Goal: Share content

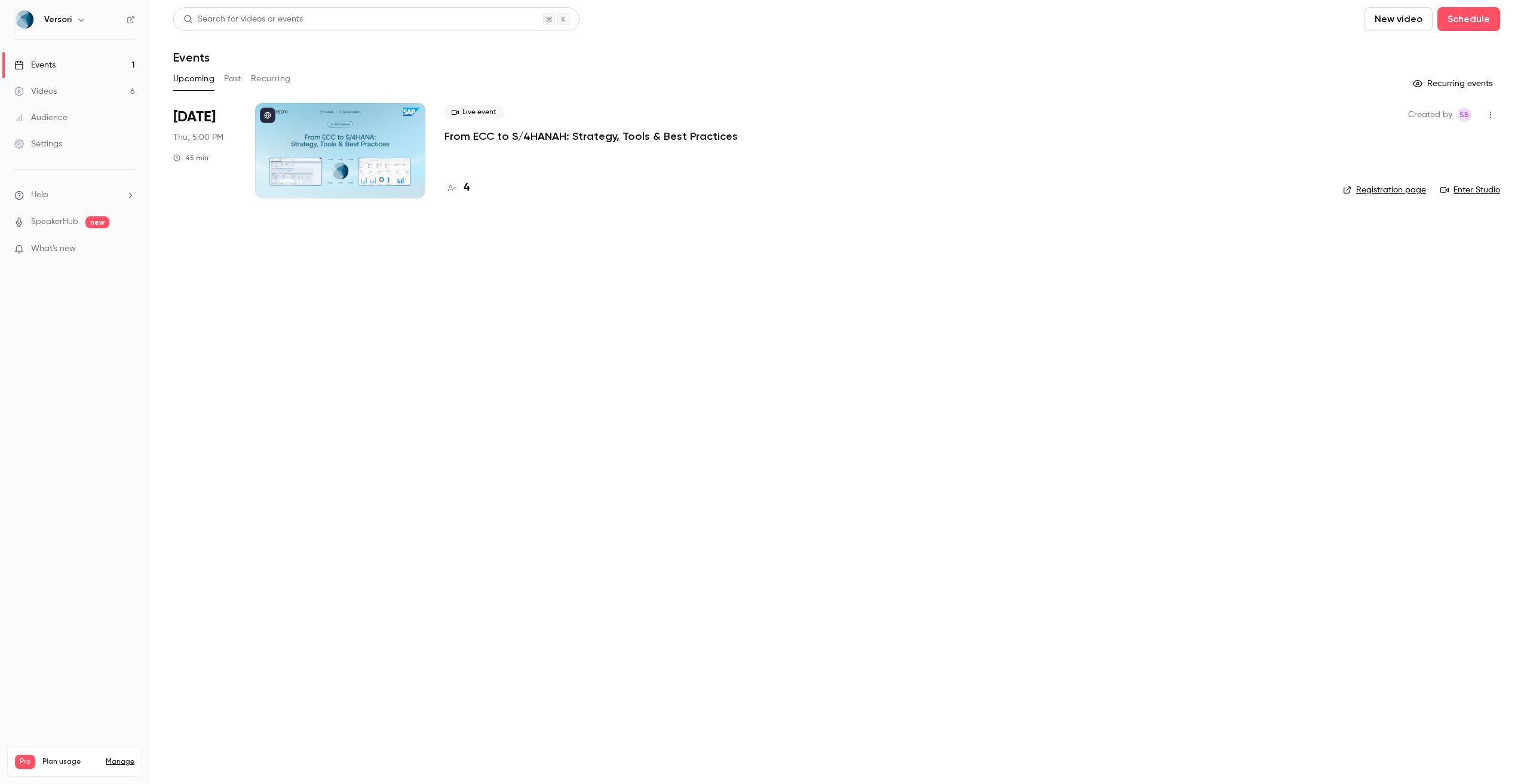
click at [474, 134] on p "From ECC to S/4HANAH: Strategy, Tools & Best Practices" at bounding box center [590, 135] width 294 height 14
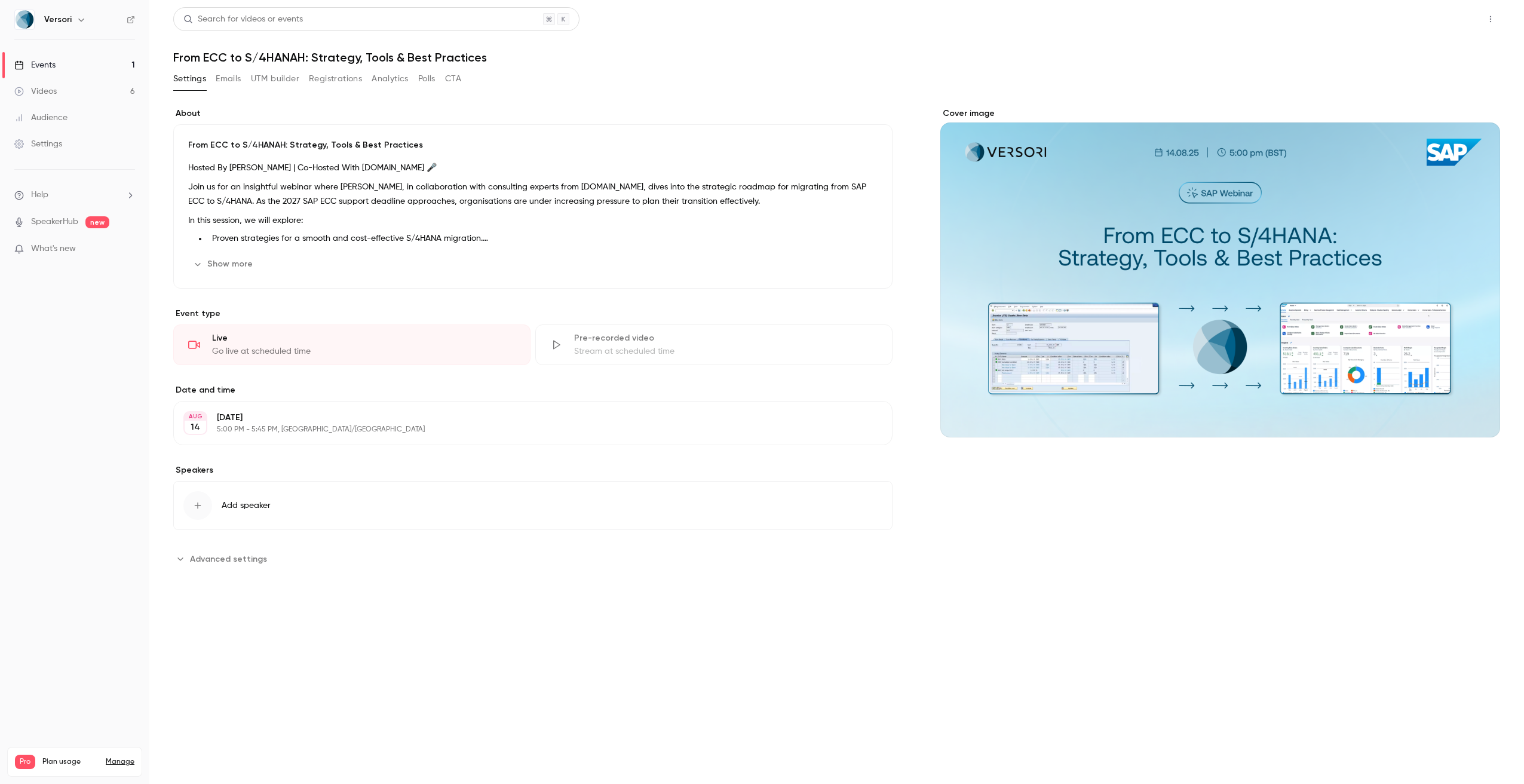
click at [1457, 15] on button "Share" at bounding box center [1448, 19] width 47 height 24
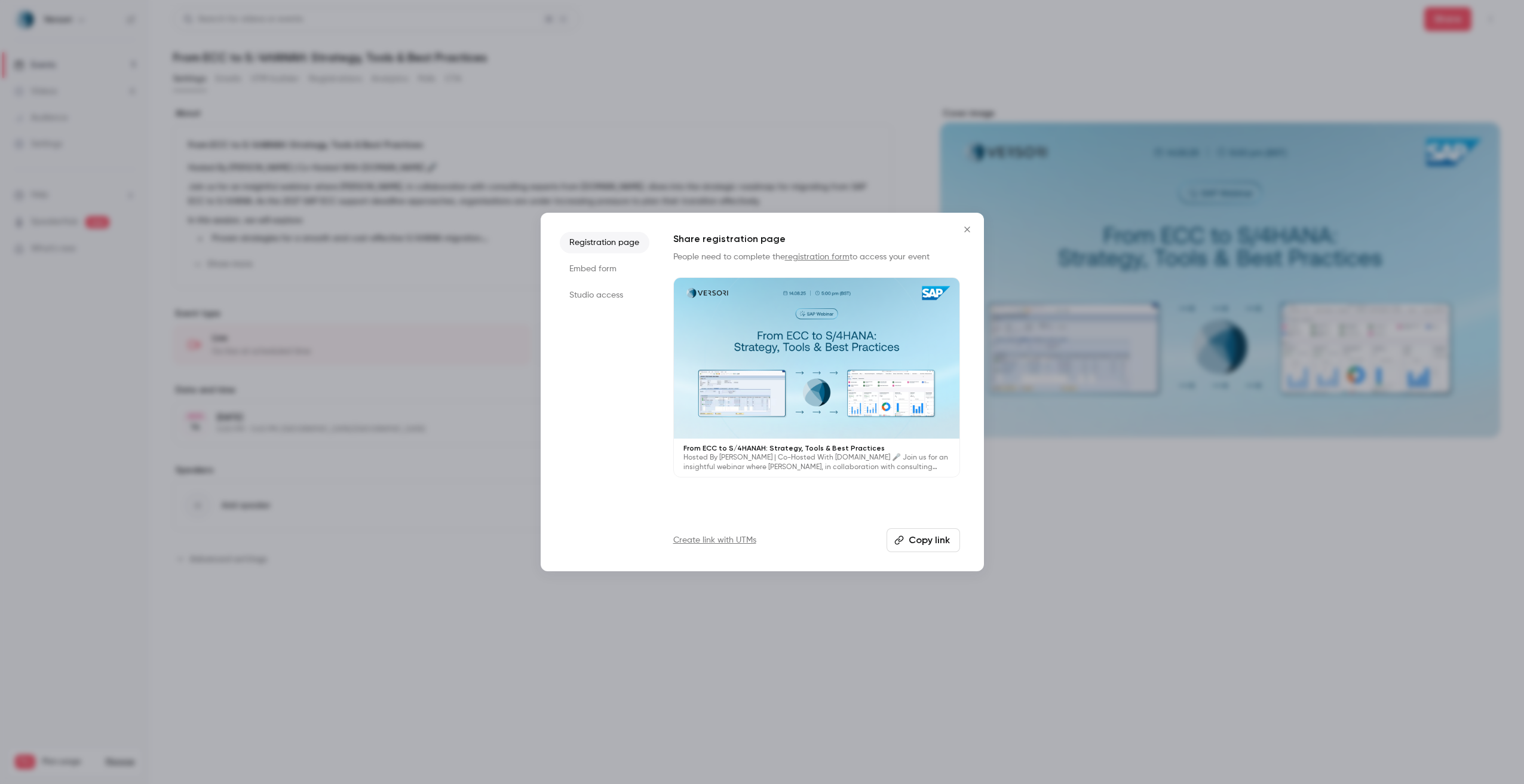
click at [904, 534] on button "Copy link" at bounding box center [923, 540] width 73 height 24
